Goal: Unclear

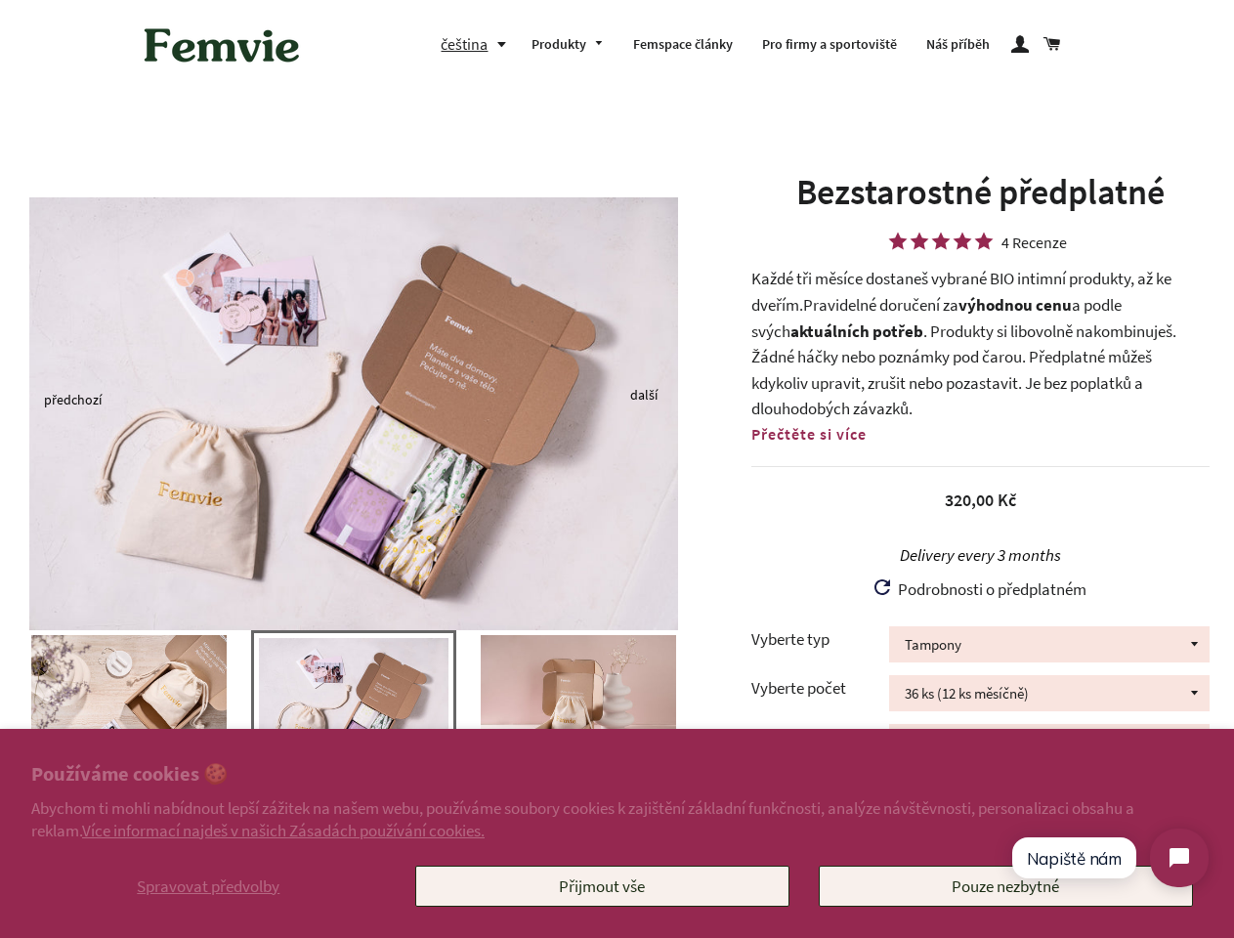
click at [616, 469] on img at bounding box center [353, 413] width 649 height 433
click at [208, 886] on span "Spravovat předvolby" at bounding box center [208, 885] width 143 height 21
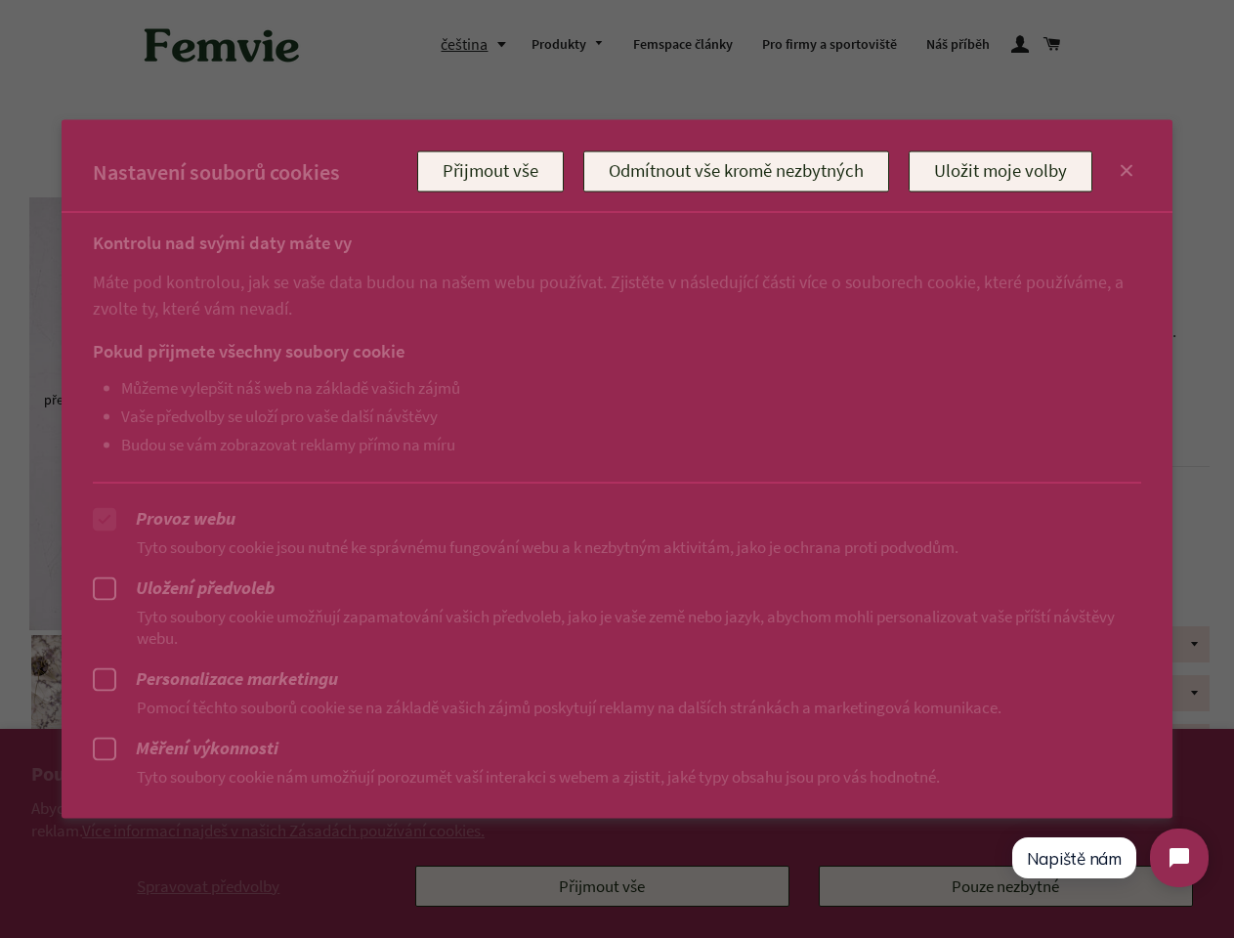
click at [602, 886] on div at bounding box center [617, 469] width 1234 height 938
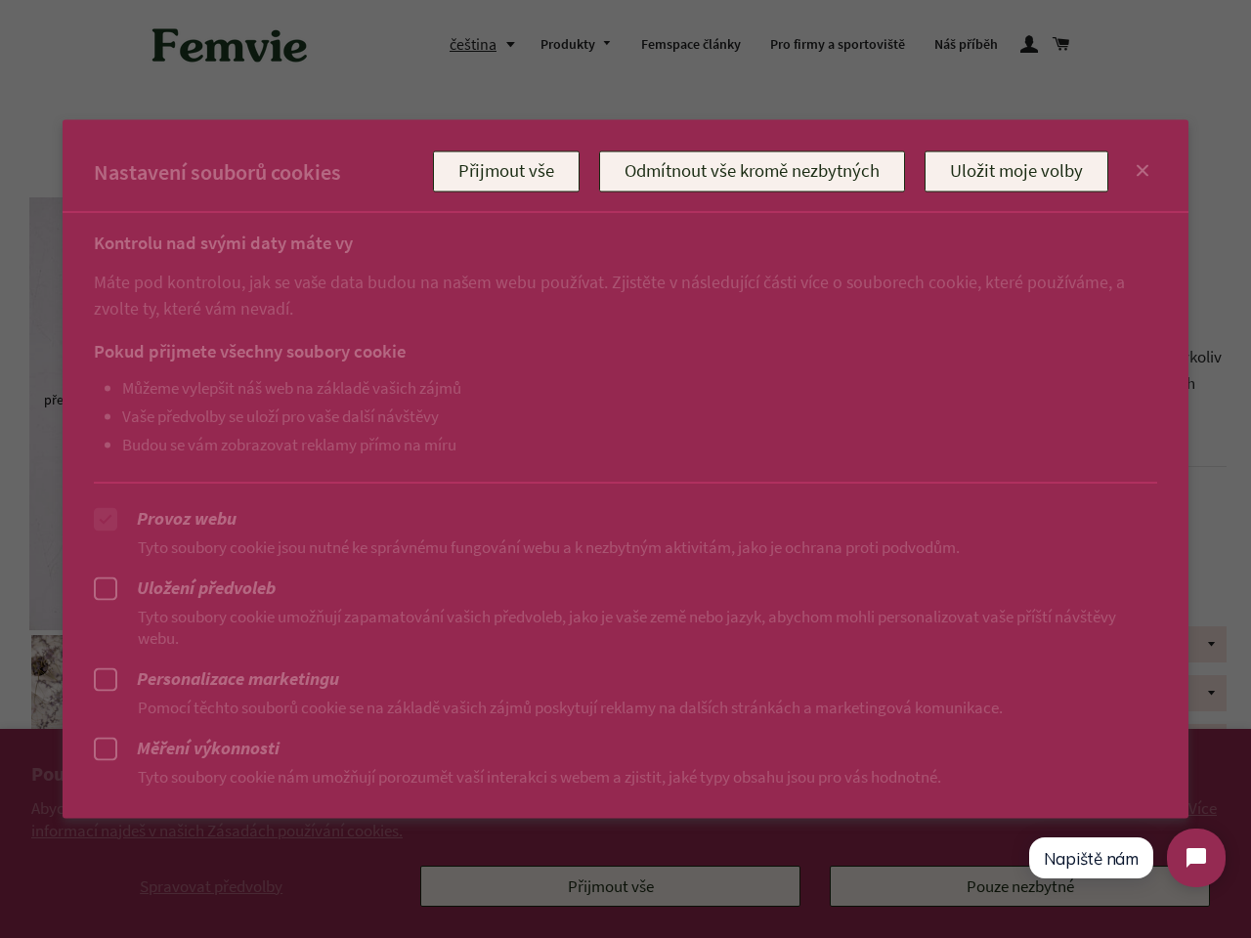
click at [478, 44] on div at bounding box center [625, 469] width 1251 height 938
click at [354, 399] on ul "Můžeme vylepšit náš web na základě vašich zájmů Vaše předvolby se uloží pro vaš…" at bounding box center [606, 415] width 1024 height 76
click at [354, 713] on p "Pomocí těchto souborů cookie se na základě vašich zájmů poskytují reklamy na da…" at bounding box center [625, 706] width 1063 height 21
click at [0, 703] on div at bounding box center [625, 469] width 1251 height 938
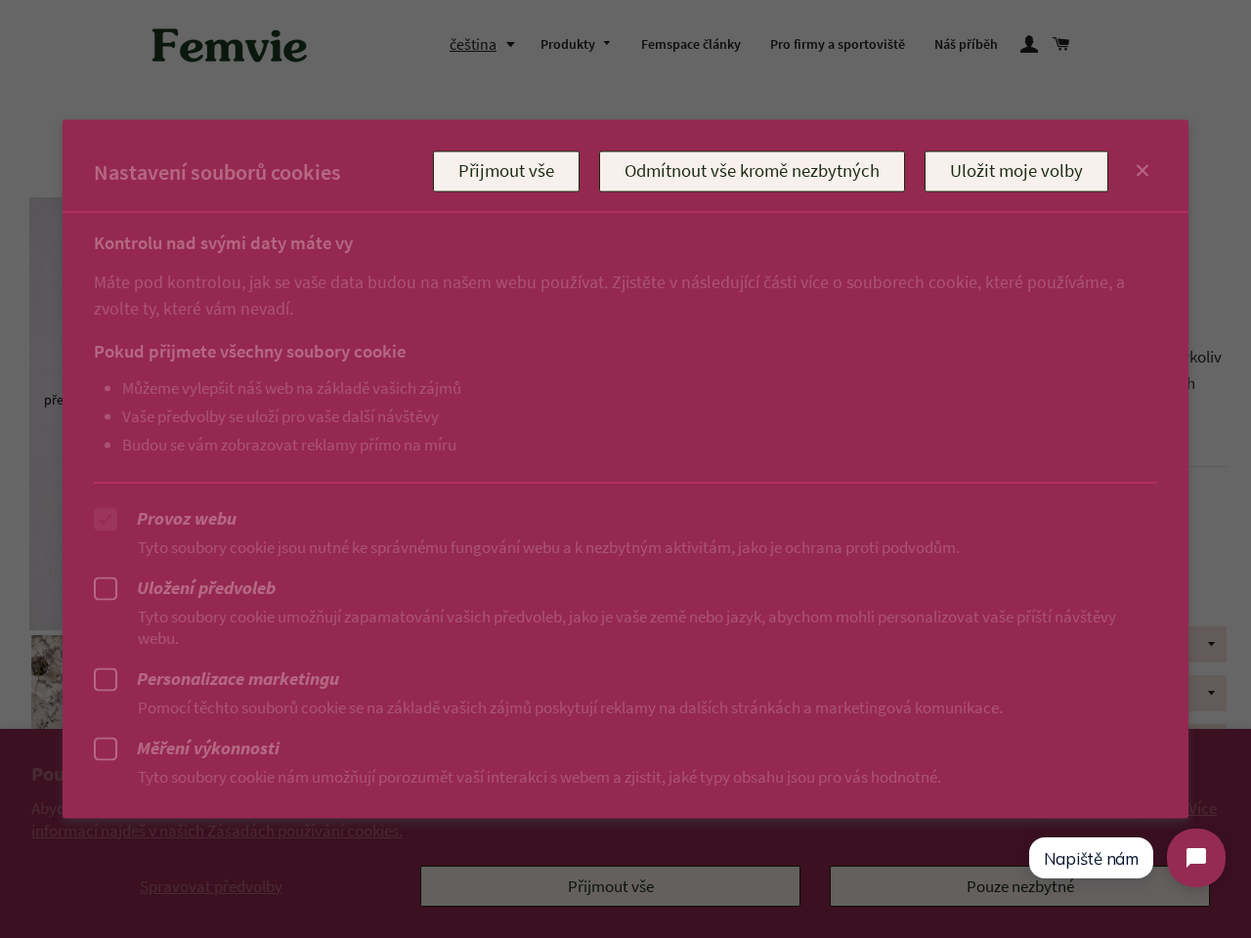
click at [3, 703] on div at bounding box center [625, 469] width 1251 height 938
click at [129, 703] on p "Pomocí těchto souborů cookie se na základě vašich zájmů poskytují reklamy na da…" at bounding box center [625, 706] width 1063 height 21
